Goal: Complete application form

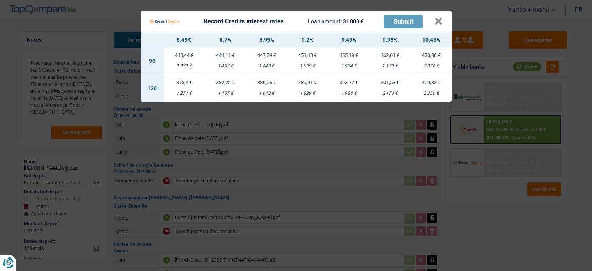
select select "houseOrGarden"
select select "other"
select select "120"
select select "coApplicant"
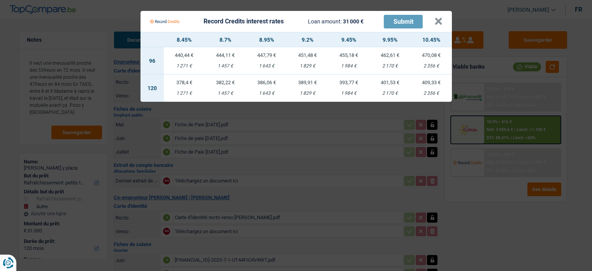
select select "applicant"
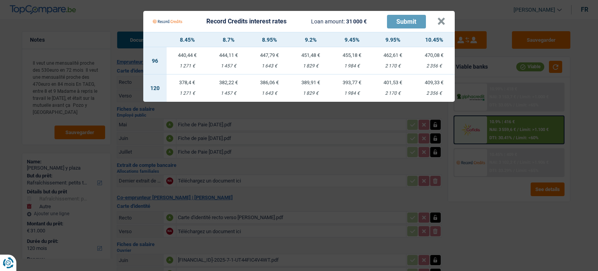
click at [495, 201] on Credits "Record Credits interest rates Loan amount: 31 000 € Submit × 8.45% 8.7% 8.95% 9…" at bounding box center [299, 135] width 598 height 271
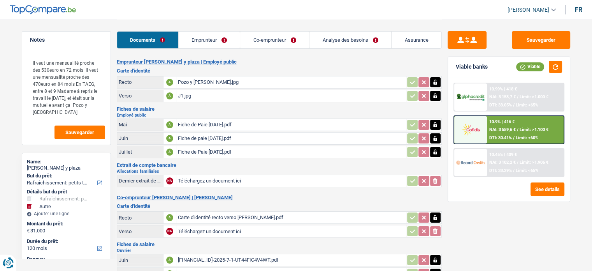
click at [520, 99] on span "Limit: >1.000 €" at bounding box center [534, 96] width 29 height 5
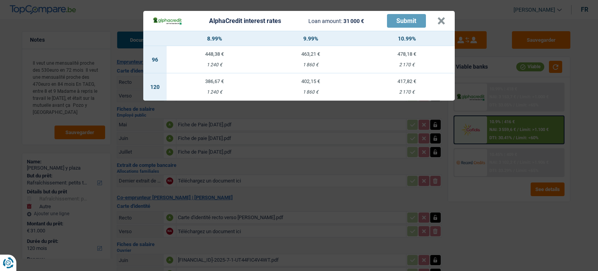
click at [517, 130] on div "AlphaCredit interest rates Loan amount: 31 000 € Submit × 8.99% 9.99% 10.99% 96…" at bounding box center [299, 135] width 598 height 271
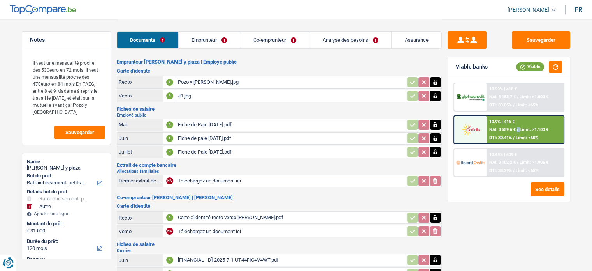
click at [517, 130] on span "/" at bounding box center [518, 129] width 2 height 5
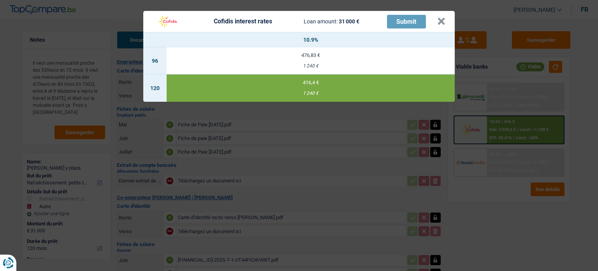
click at [512, 204] on div "Cofidis interest rates Loan amount: 31 000 € Submit × 10.9% 96 476,83 € 1 240 €…" at bounding box center [299, 135] width 598 height 271
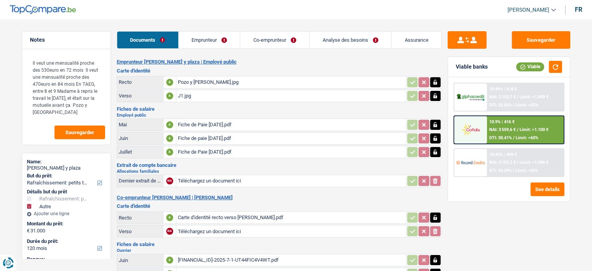
click at [516, 160] on span "NAI: 3 102,2 €" at bounding box center [503, 162] width 26 height 5
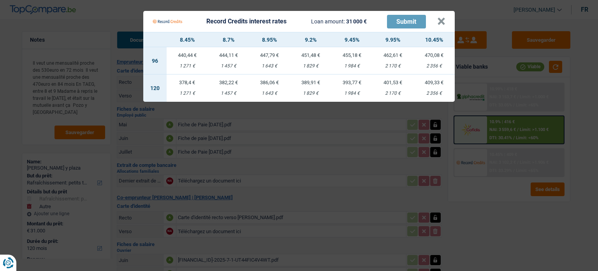
click at [499, 207] on Credits "Record Credits interest rates Loan amount: 31 000 € Submit × 8.45% 8.7% 8.95% 9…" at bounding box center [299, 135] width 598 height 271
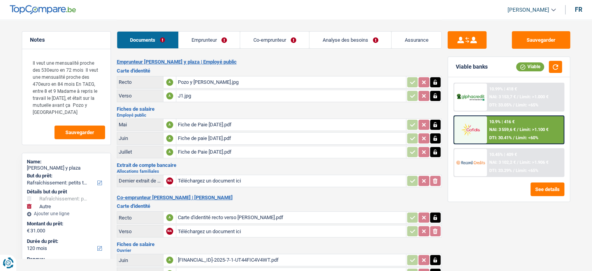
click at [514, 86] on div "10.99% | 418 €" at bounding box center [504, 88] width 28 height 5
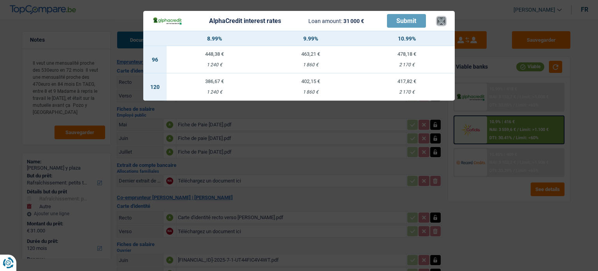
click at [443, 25] on button "×" at bounding box center [441, 21] width 8 height 8
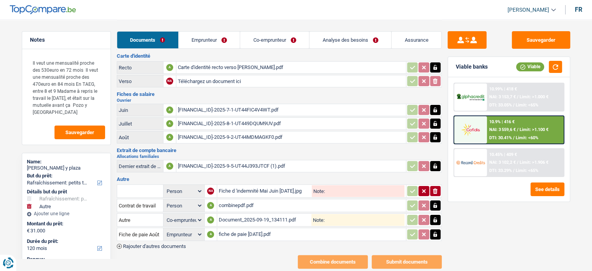
scroll to position [165, 0]
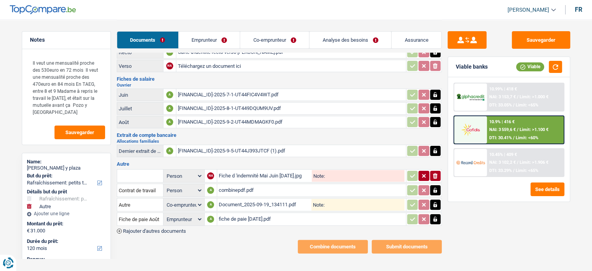
click at [356, 42] on link "Analyse des besoins" at bounding box center [351, 40] width 82 height 17
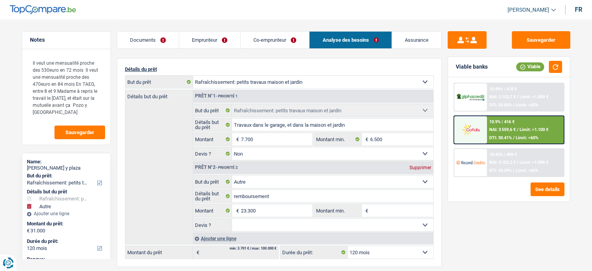
scroll to position [9, 0]
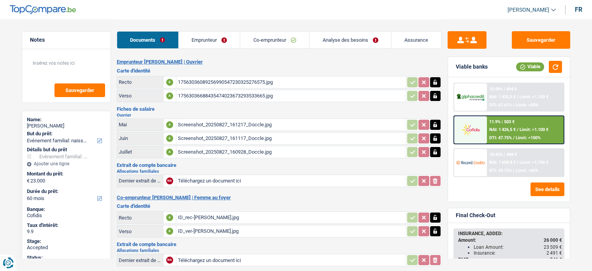
select select "familyEvent"
select select "60"
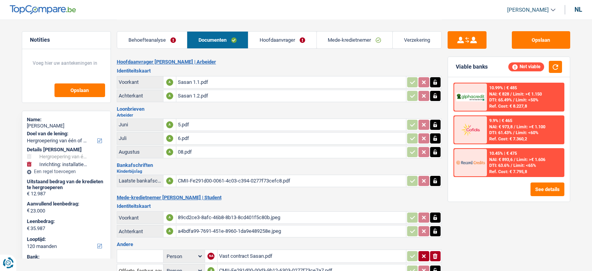
select select "refinancing"
select select "movingOrInstallation"
select select "120"
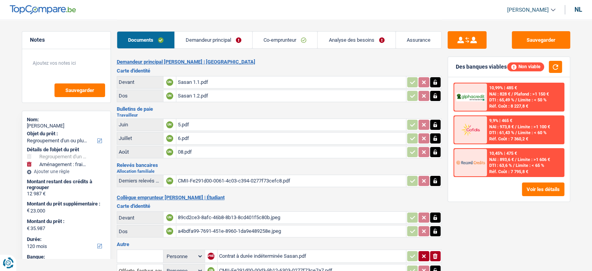
click at [488, 222] on div "Sauvegarder Des banques viables Non viable 10,99% | 485 € NAI : 828 € / Plafond…" at bounding box center [509, 144] width 134 height 227
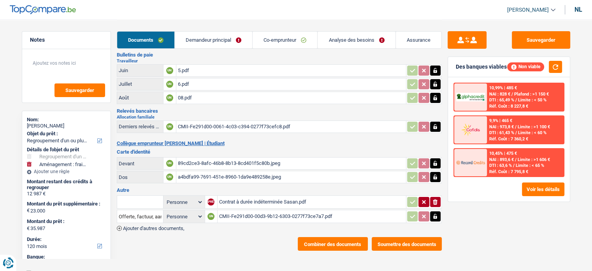
click at [252, 237] on div "Combiner des documents Soumettre des documents" at bounding box center [279, 244] width 325 height 14
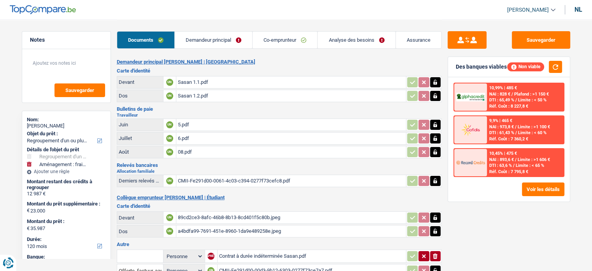
click at [197, 150] on div "08.pdf" at bounding box center [291, 152] width 227 height 12
click at [195, 134] on div "6.pdf" at bounding box center [291, 138] width 227 height 12
drag, startPoint x: 204, startPoint y: 118, endPoint x: 203, endPoint y: 122, distance: 4.3
click at [204, 120] on div "5.pdf" at bounding box center [291, 125] width 227 height 12
click at [438, 123] on icon "button" at bounding box center [435, 125] width 6 height 8
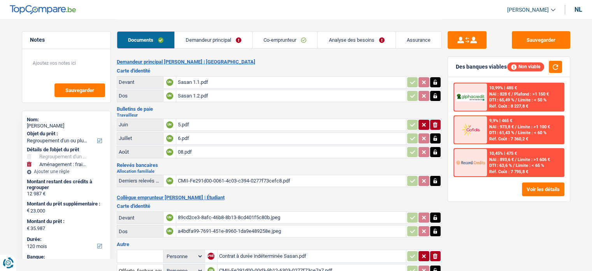
click at [438, 123] on icon "ionicons-v5-e" at bounding box center [435, 125] width 6 height 8
type input "C:\fakepath\007.pdf"
click at [545, 35] on button "Sauvegarder" at bounding box center [541, 40] width 58 height 18
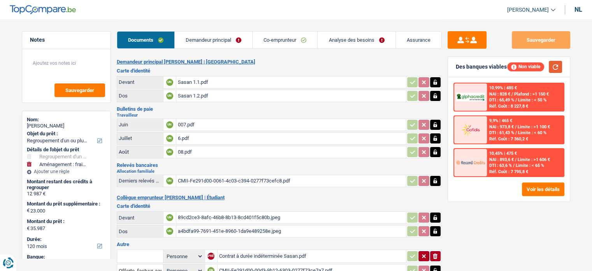
click at [553, 69] on button "button" at bounding box center [555, 67] width 13 height 12
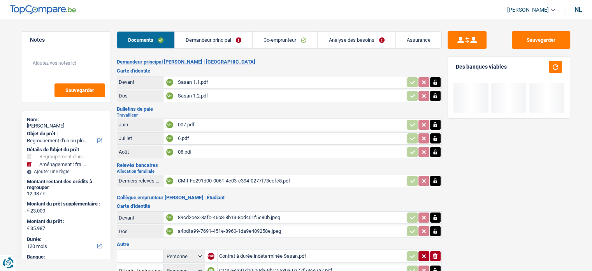
click at [204, 42] on font "Demandeur principal" at bounding box center [209, 40] width 46 height 6
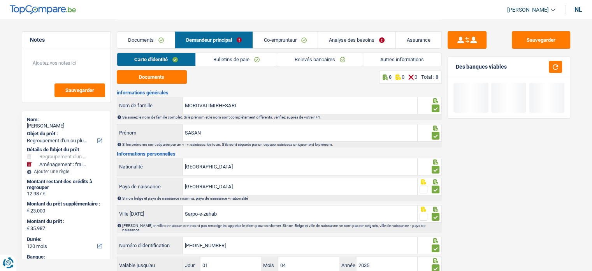
click at [285, 57] on link "Relevés bancaires" at bounding box center [319, 59] width 85 height 13
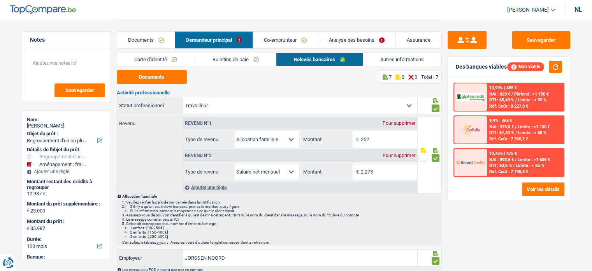
click at [222, 61] on font "Bulletins de paie" at bounding box center [231, 59] width 36 height 6
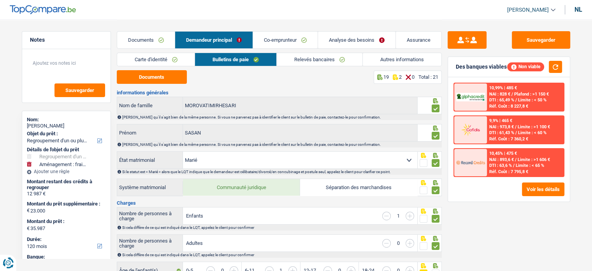
click at [150, 37] on font "Documents" at bounding box center [141, 40] width 26 height 6
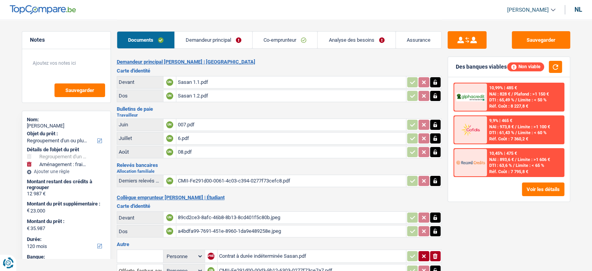
click at [220, 49] on div "Documents Demandeur principal Co-emprunteur Analyse des besoins Assurance" at bounding box center [279, 35] width 325 height 33
click at [226, 43] on font "Demandeur principal" at bounding box center [209, 40] width 46 height 6
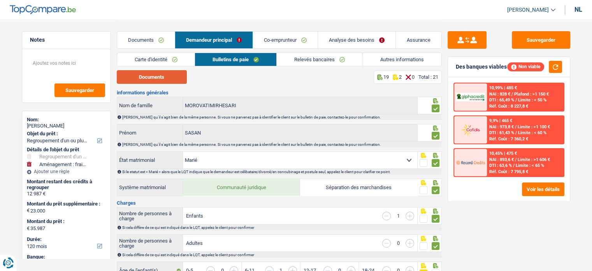
click at [153, 79] on font "Documents" at bounding box center [151, 77] width 25 height 6
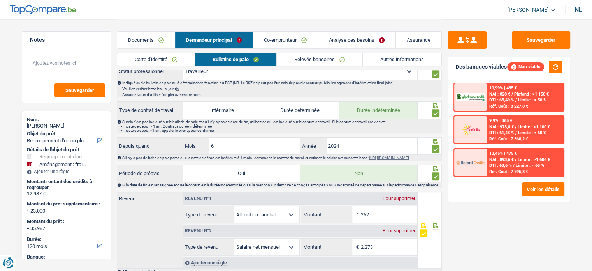
scroll to position [389, 0]
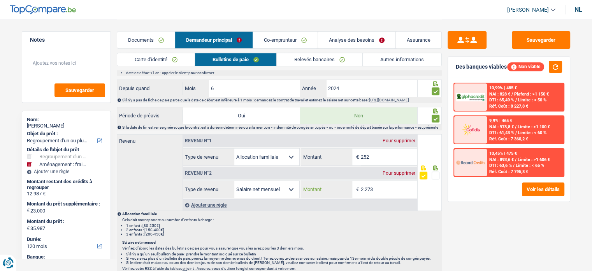
drag, startPoint x: 377, startPoint y: 191, endPoint x: 331, endPoint y: 193, distance: 45.6
click at [331, 193] on div "2.273 € Montant" at bounding box center [359, 189] width 116 height 17
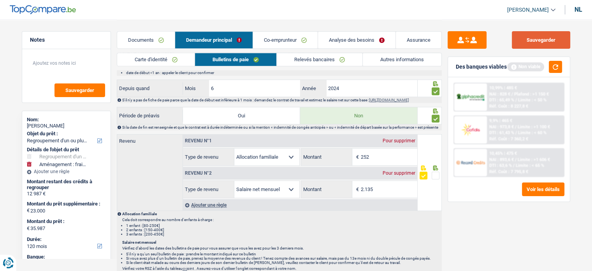
type input "2.135"
click at [528, 45] on button "Sauvegarder" at bounding box center [541, 40] width 58 height 18
click at [556, 71] on button "button" at bounding box center [555, 67] width 13 height 12
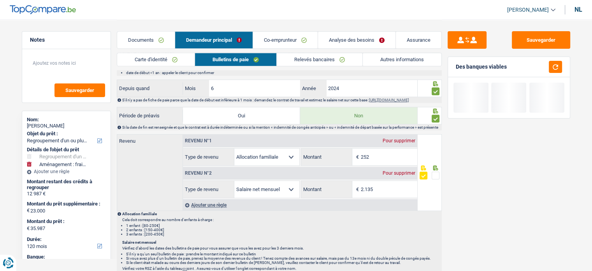
click at [290, 39] on font "Co-emprunteur" at bounding box center [280, 40] width 33 height 6
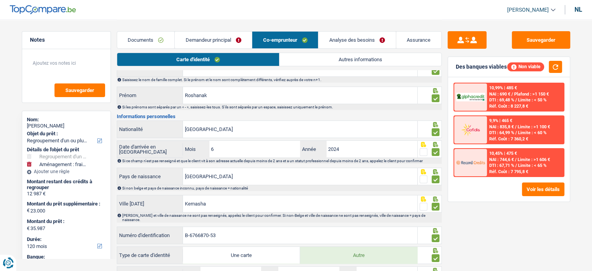
scroll to position [0, 0]
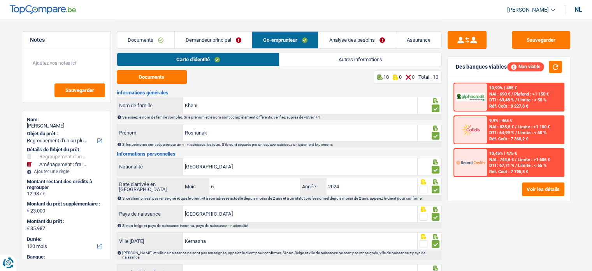
click at [318, 61] on link "Autres informations" at bounding box center [361, 59] width 162 height 13
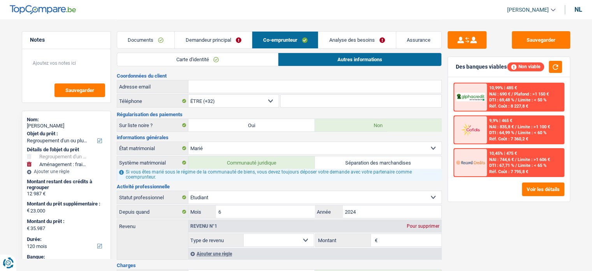
click at [236, 54] on link "Carte d'identité" at bounding box center [197, 59] width 161 height 13
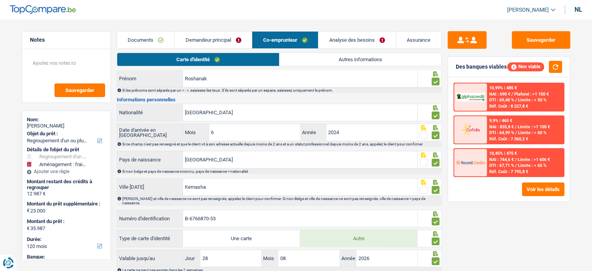
scroll to position [99, 0]
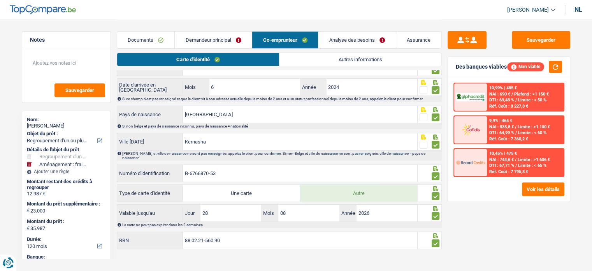
click at [309, 59] on link "Autres informations" at bounding box center [361, 59] width 162 height 13
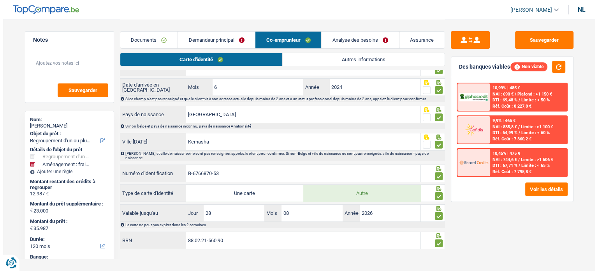
scroll to position [65, 0]
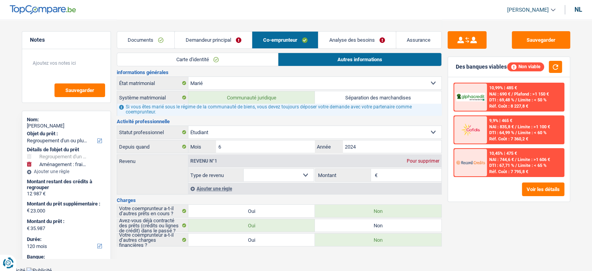
click at [206, 42] on font "Demandeur principal" at bounding box center [209, 40] width 46 height 6
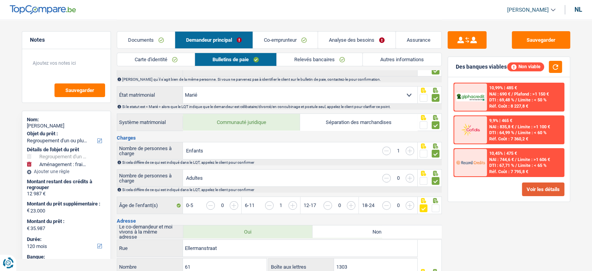
click at [528, 187] on font "Voir les détails" at bounding box center [543, 190] width 33 height 6
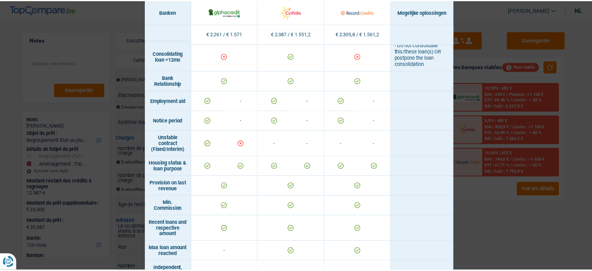
scroll to position [639, 0]
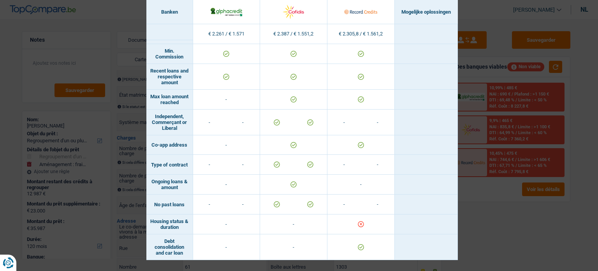
click at [534, 229] on div "Banks conditions × Banken Mogelijke oplossingen Inkomsten / Lasten € 2.261 / € …" at bounding box center [299, 135] width 598 height 271
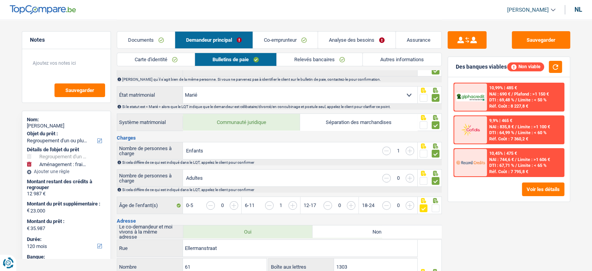
click at [171, 63] on link "Carte d'identité" at bounding box center [156, 59] width 78 height 13
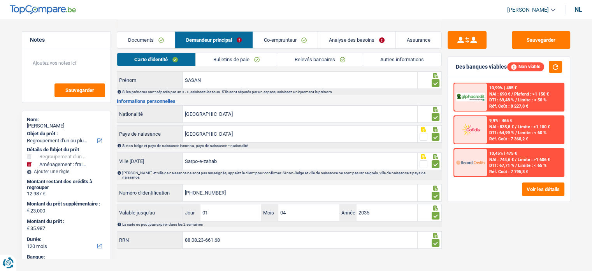
click at [238, 58] on font "Bulletins de paie" at bounding box center [231, 59] width 36 height 6
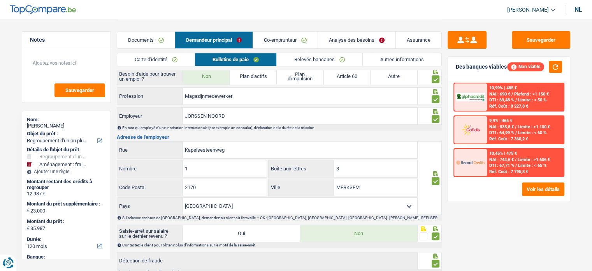
scroll to position [691, 0]
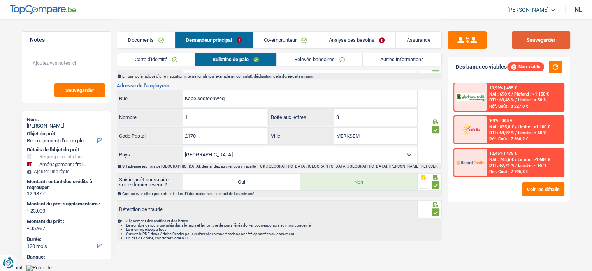
click at [532, 40] on font "Sauvegarder" at bounding box center [541, 40] width 29 height 6
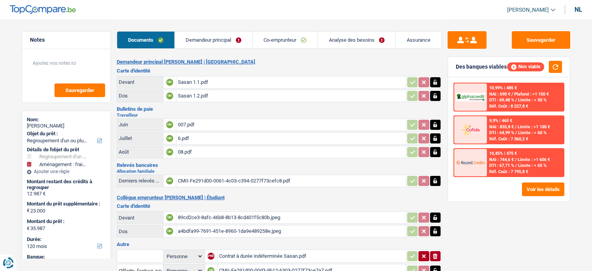
select select "refinancing"
select select "movingOrInstallation"
select select "120"
select select "married"
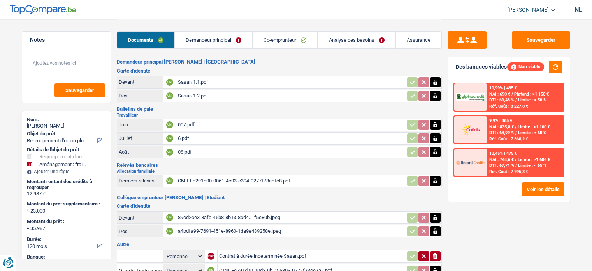
select select "BE"
select select "worker"
select select "familyAllowances"
select select "netSalary"
select select "BE"
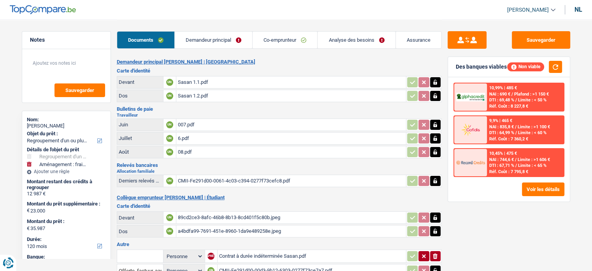
click at [222, 37] on font "Demandeur principal" at bounding box center [209, 40] width 46 height 6
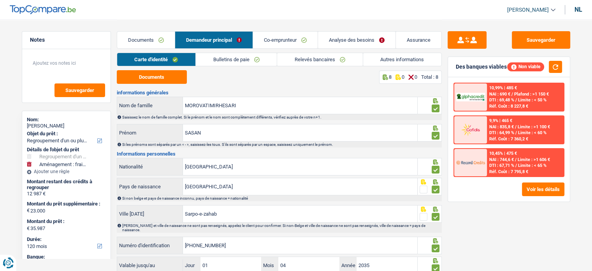
click at [406, 58] on font "Autres informations" at bounding box center [402, 59] width 44 height 6
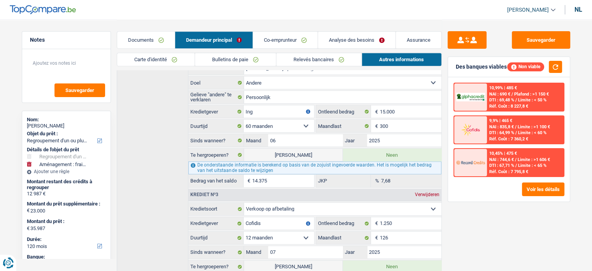
scroll to position [442, 0]
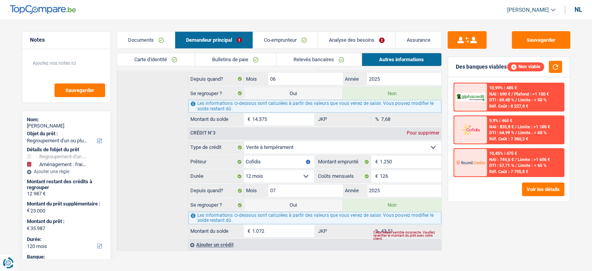
click at [315, 64] on link "Relevés bancaires" at bounding box center [319, 59] width 85 height 13
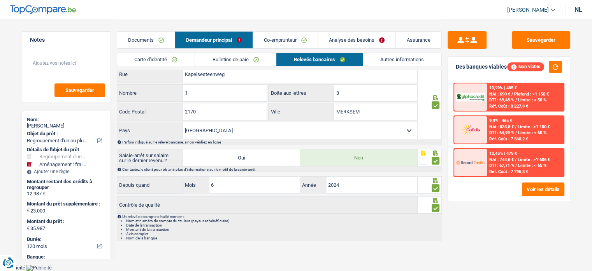
scroll to position [215, 0]
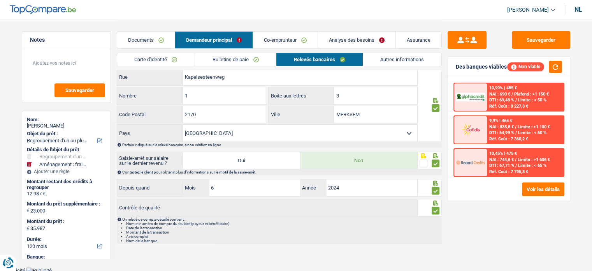
click at [241, 67] on div "Carte d'identité Bulletins de paie Relevés bancaires Autres informations" at bounding box center [279, 62] width 325 height 18
click at [243, 56] on link "Bulletins de paie" at bounding box center [235, 59] width 81 height 13
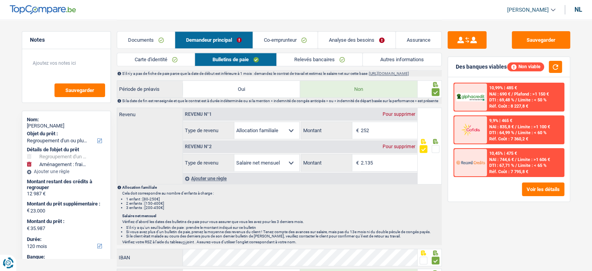
scroll to position [185, 0]
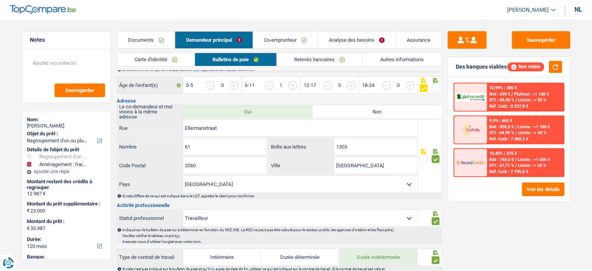
click at [356, 34] on link "Analyse des besoins" at bounding box center [357, 40] width 78 height 17
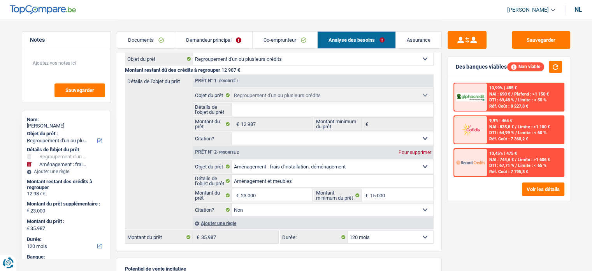
scroll to position [107, 0]
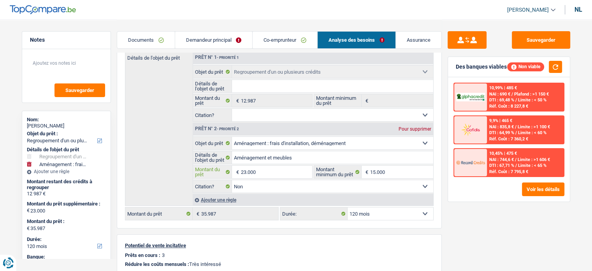
click at [266, 166] on input "23.000" at bounding box center [276, 172] width 71 height 12
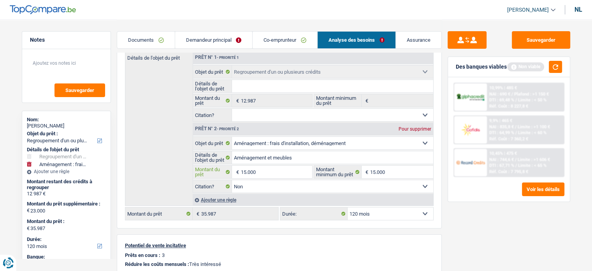
type input "15.000"
type input "27.987"
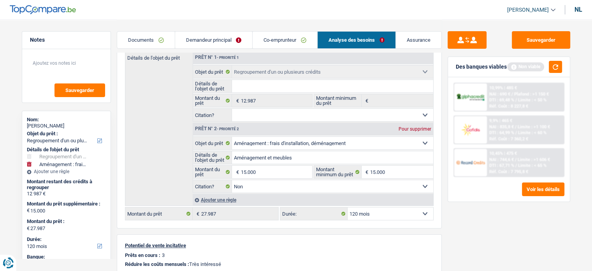
click at [480, 227] on div "Sauvegarder Des banques viables Non viable 10,99% | 485 € NAI : 690 € / Plafond…" at bounding box center [509, 144] width 134 height 227
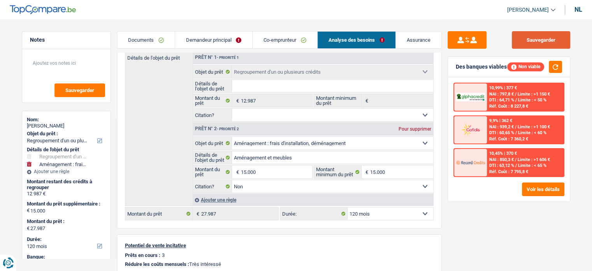
click at [522, 36] on button "Sauvegarder" at bounding box center [541, 40] width 58 height 18
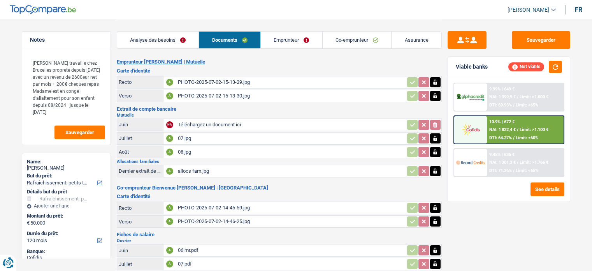
select select "houseOrGarden"
select select "120"
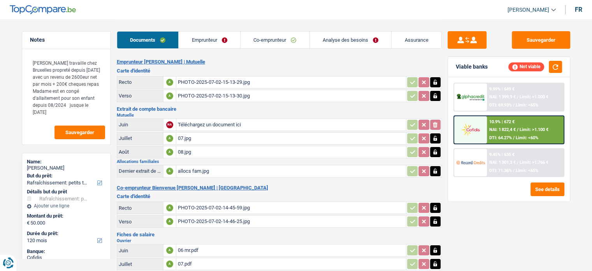
click at [511, 124] on div "10.9% | 672 € NAI: 1 822,4 € / Limit: >1.100 € DTI: 64.27% / Limit: <60%" at bounding box center [525, 129] width 77 height 27
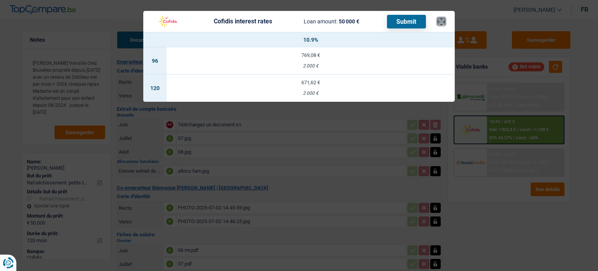
click at [438, 22] on button "×" at bounding box center [441, 22] width 8 height 8
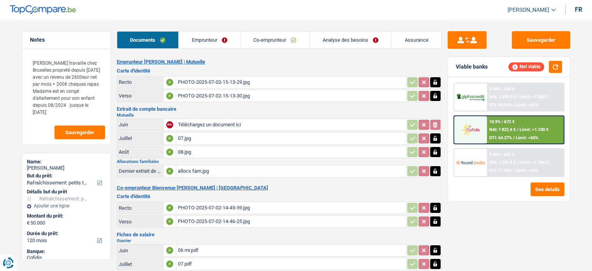
click at [352, 43] on link "Analyse des besoins" at bounding box center [351, 40] width 82 height 17
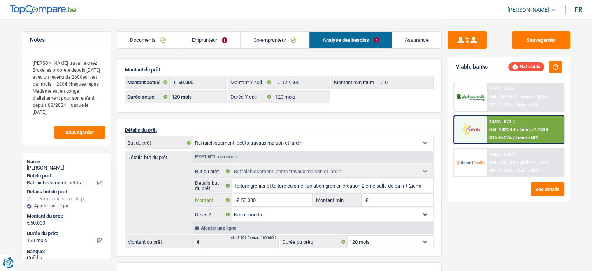
click at [271, 196] on input "50.000" at bounding box center [276, 200] width 71 height 12
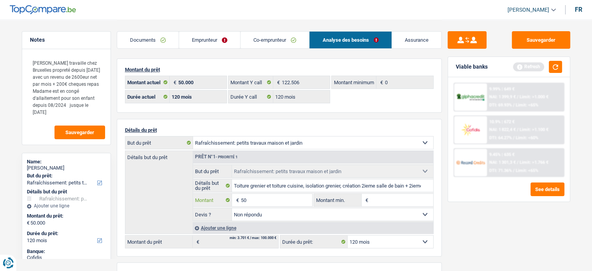
type input "5"
type input "35.000"
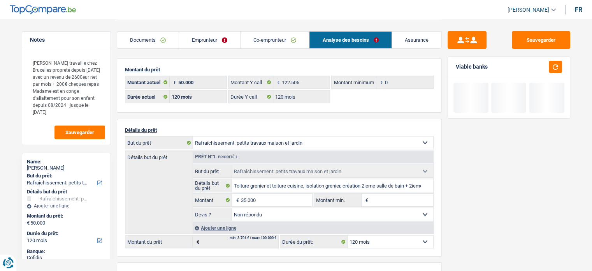
type input "35.000"
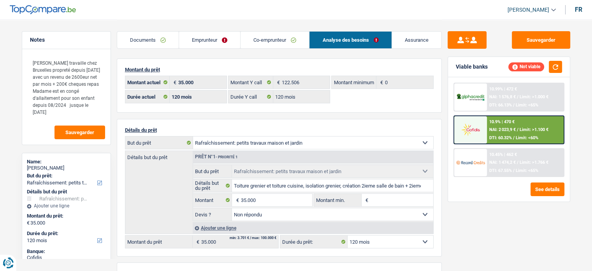
click at [565, 65] on div "Viable banks Not viable" at bounding box center [509, 67] width 122 height 20
click at [554, 67] on button "button" at bounding box center [555, 67] width 13 height 12
click at [500, 125] on div "10.9% | 470 € NAI: 2 023,9 € / Limit: >1.100 € DTI: 60.32% / Limit: <60%" at bounding box center [525, 129] width 77 height 27
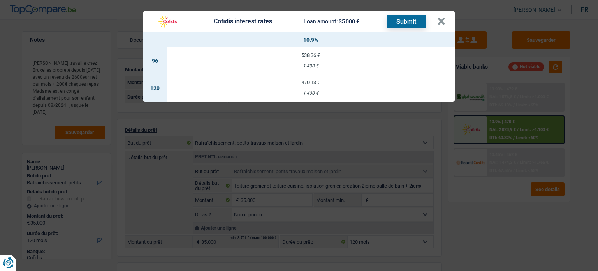
click at [346, 91] on div "1 400 €" at bounding box center [311, 93] width 288 height 5
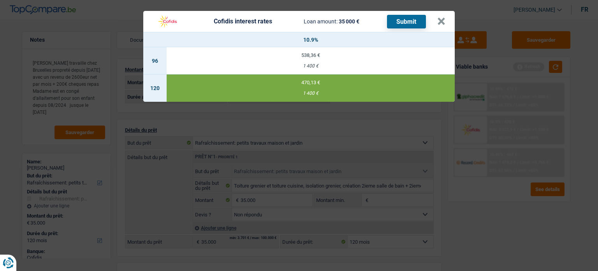
click at [406, 23] on button "Submit" at bounding box center [406, 22] width 39 height 14
click at [439, 20] on button "×" at bounding box center [441, 22] width 8 height 8
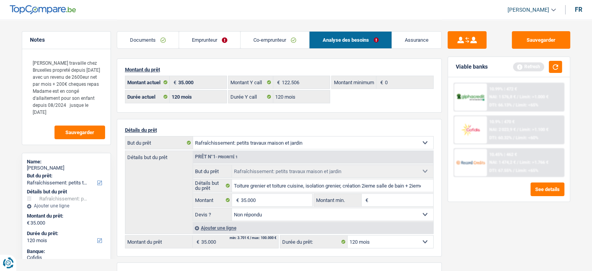
click at [170, 43] on link "Documents" at bounding box center [148, 40] width 62 height 17
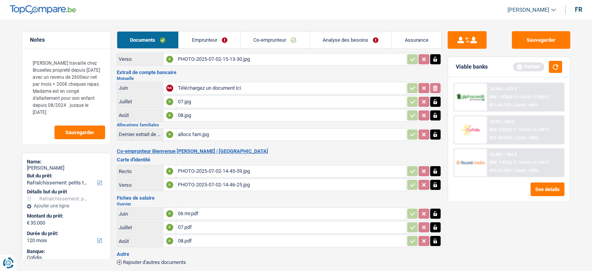
scroll to position [70, 0]
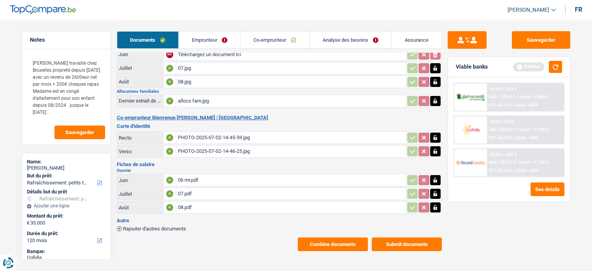
click at [398, 241] on button "Submit documents" at bounding box center [407, 244] width 70 height 14
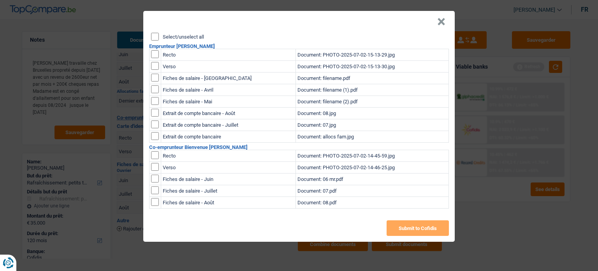
click at [156, 36] on input "Select/unselect all" at bounding box center [155, 37] width 8 height 8
checkbox input "true"
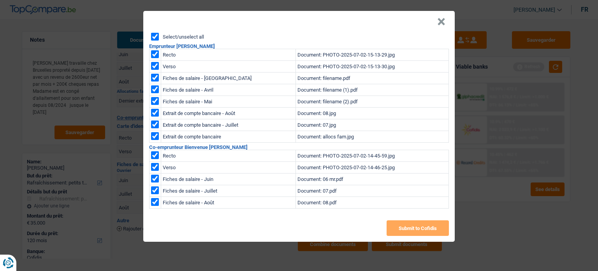
checkbox input "true"
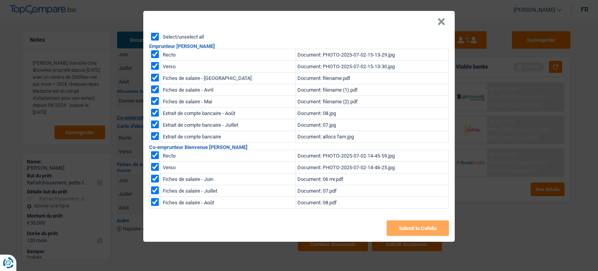
checkbox input "true"
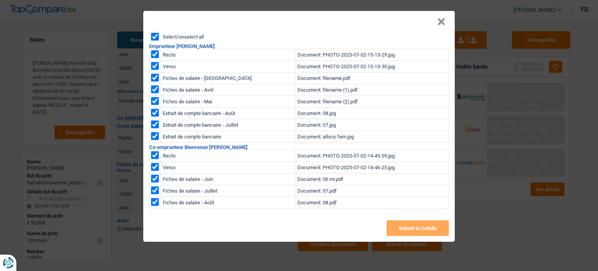
checkbox input "true"
click at [410, 227] on button "Submit to Cofidis" at bounding box center [418, 228] width 62 height 16
click at [443, 23] on button "×" at bounding box center [441, 22] width 8 height 8
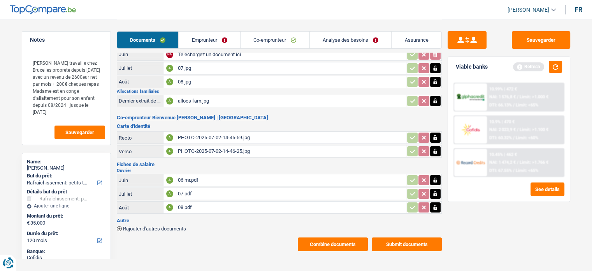
click at [319, 243] on button "Combine documents" at bounding box center [333, 244] width 70 height 14
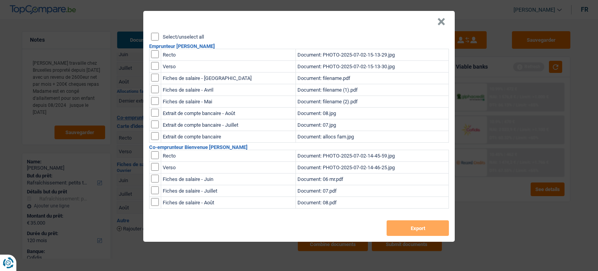
click at [154, 34] on input "Select/unselect all" at bounding box center [155, 37] width 8 height 8
checkbox input "true"
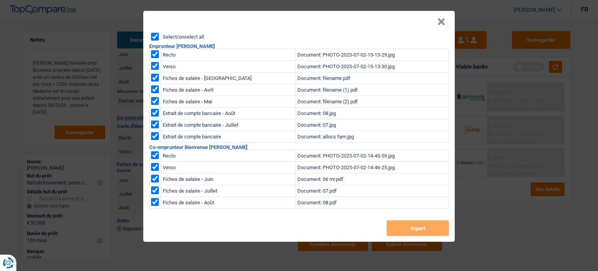
checkbox input "true"
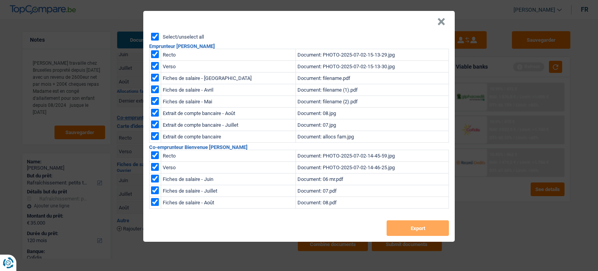
checkbox input "true"
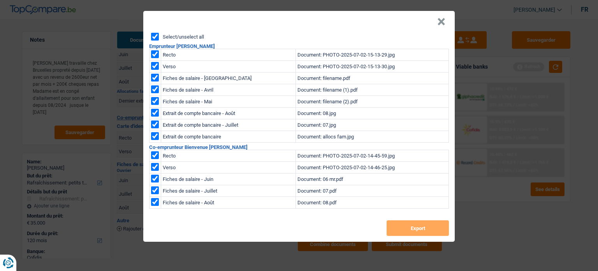
checkbox input "true"
click at [406, 224] on button "Export" at bounding box center [418, 228] width 62 height 16
click at [446, 23] on header "×" at bounding box center [299, 22] width 312 height 22
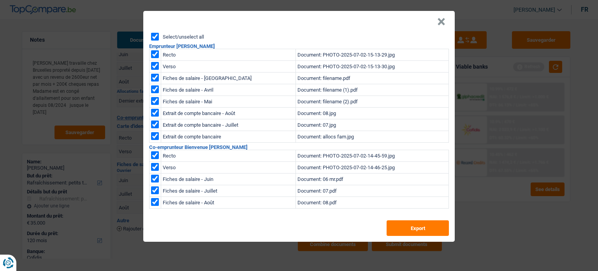
click at [444, 22] on button "×" at bounding box center [441, 22] width 8 height 8
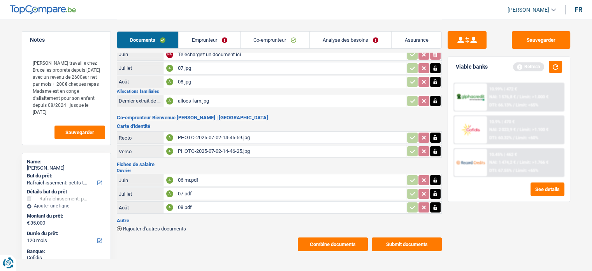
drag, startPoint x: 202, startPoint y: 40, endPoint x: 197, endPoint y: 46, distance: 7.7
click at [202, 40] on link "Emprunteur" at bounding box center [210, 40] width 62 height 17
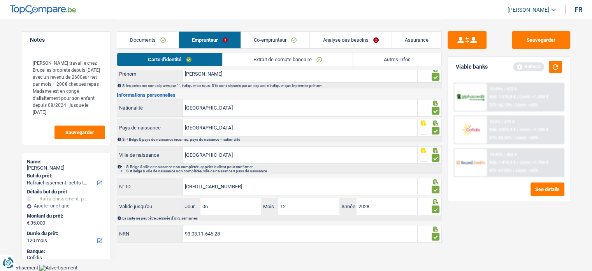
scroll to position [56, 0]
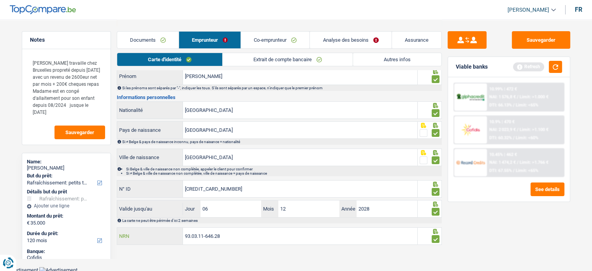
drag, startPoint x: 236, startPoint y: 231, endPoint x: 150, endPoint y: 227, distance: 86.2
click at [144, 229] on div "93.03.11-646.28 NRN" at bounding box center [267, 235] width 301 height 17
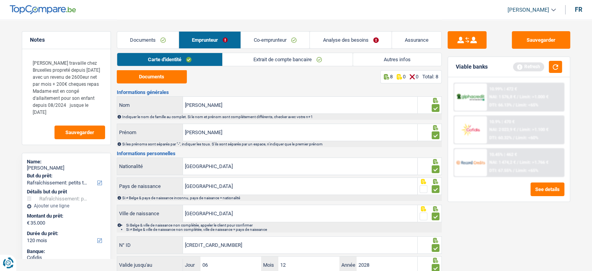
scroll to position [0, 0]
drag, startPoint x: 71, startPoint y: 171, endPoint x: 48, endPoint y: 169, distance: 23.1
click at [48, 169] on div "Name: Christine Sona bata" at bounding box center [66, 166] width 79 height 14
click at [545, 39] on button "Sauvegarder" at bounding box center [541, 40] width 58 height 18
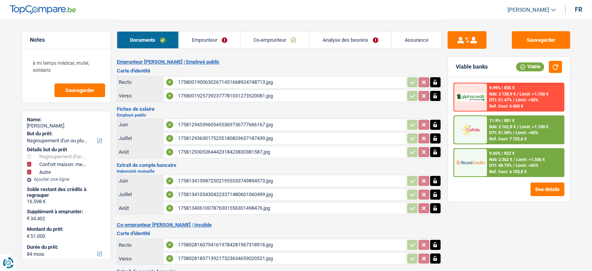
select select "refinancing"
select select "household"
select select "other"
select select "84"
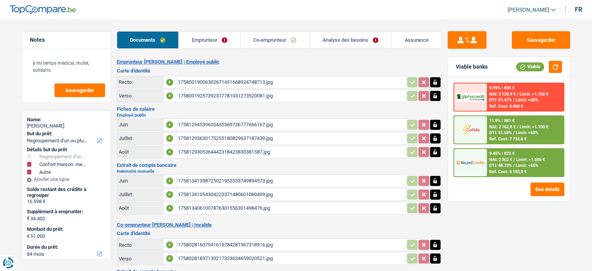
select select "cofidis"
